Goal: Information Seeking & Learning: Learn about a topic

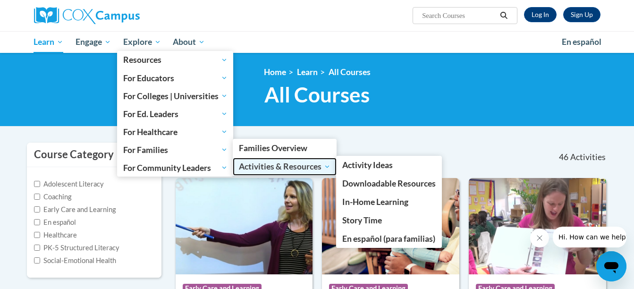
click at [270, 165] on span "Activities & Resources" at bounding box center [285, 166] width 92 height 11
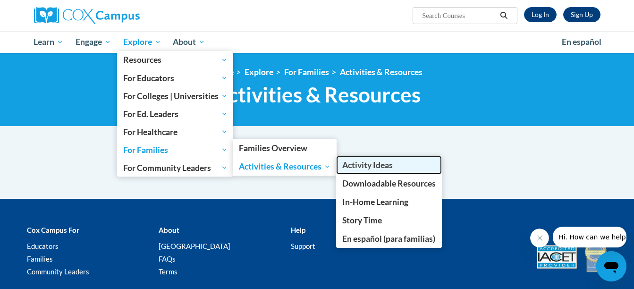
click at [369, 165] on span "Activity Ideas" at bounding box center [367, 165] width 50 height 10
